Goal: Task Accomplishment & Management: Manage account settings

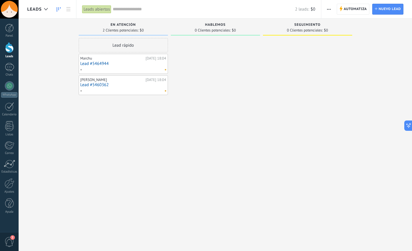
click at [136, 63] on link "Lead #5464944" at bounding box center [123, 63] width 86 height 5
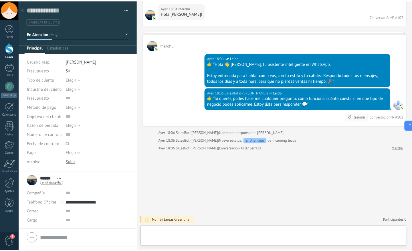
scroll to position [9, 0]
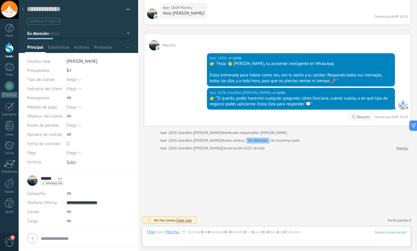
click at [25, 9] on div at bounding box center [23, 9] width 8 height 11
